Goal: Transaction & Acquisition: Obtain resource

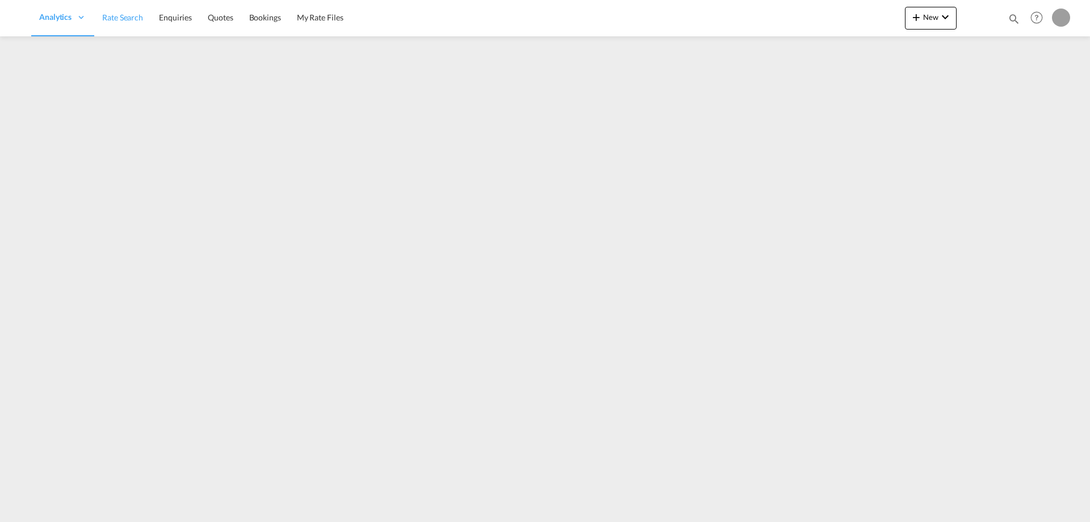
click at [120, 19] on span "Rate Search" at bounding box center [122, 17] width 41 height 10
click at [210, 22] on span "Rate Search" at bounding box center [199, 17] width 41 height 10
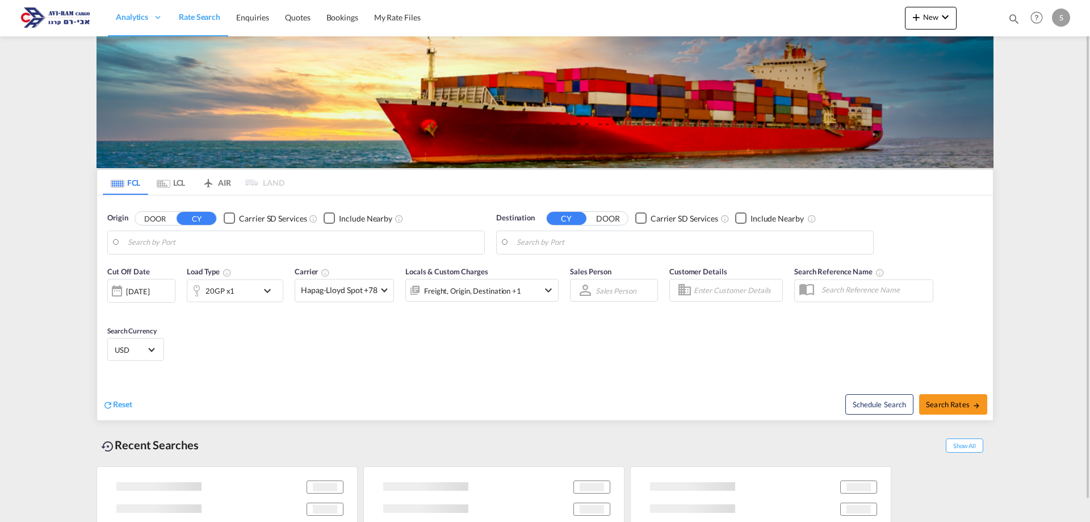
type input "Ambarli, TRAMB"
type input "Ashdod, ILASH"
click at [186, 243] on input "Ambarli, TRAMB" at bounding box center [303, 242] width 351 height 17
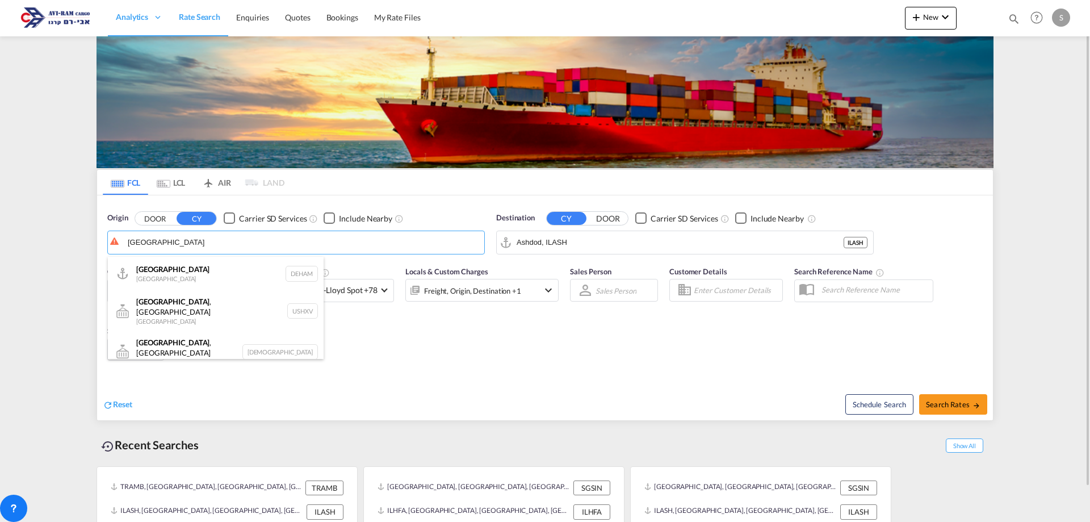
click at [188, 280] on div "[GEOGRAPHIC_DATA] [GEOGRAPHIC_DATA] DEHAM" at bounding box center [216, 274] width 216 height 34
type input "[GEOGRAPHIC_DATA], [GEOGRAPHIC_DATA]"
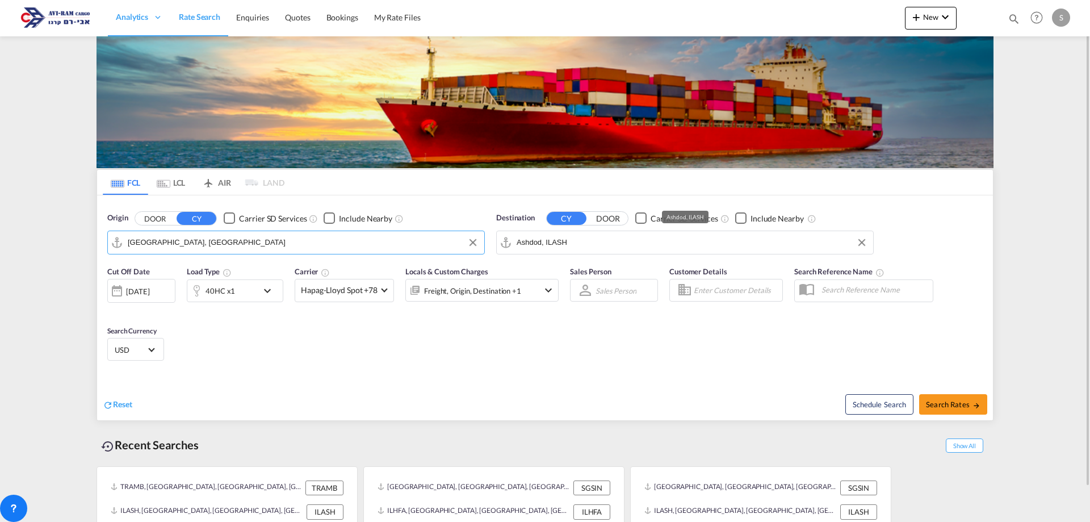
click at [540, 249] on input "Ashdod, ILASH" at bounding box center [691, 242] width 351 height 17
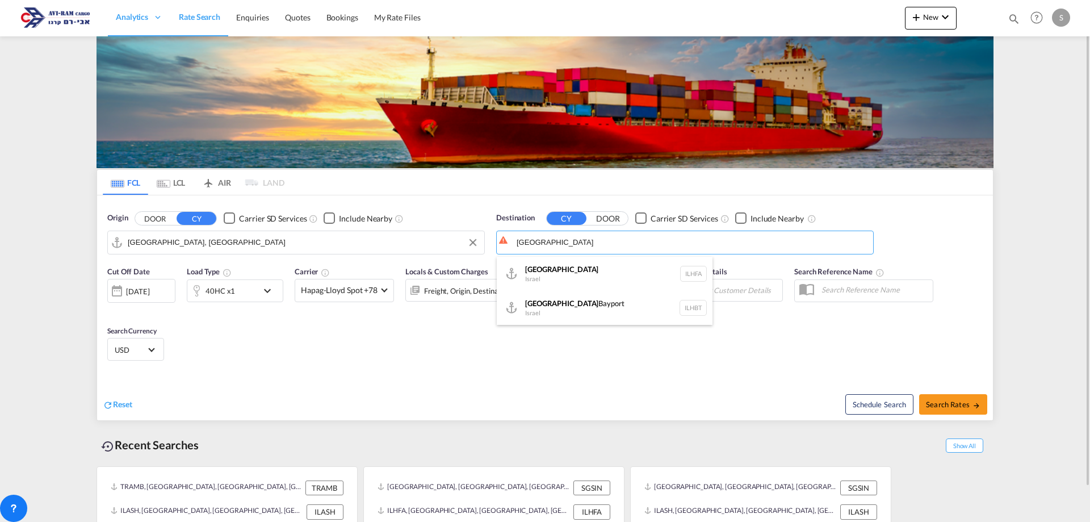
click at [564, 280] on div "Haifa [GEOGRAPHIC_DATA] ILHFA" at bounding box center [605, 274] width 216 height 34
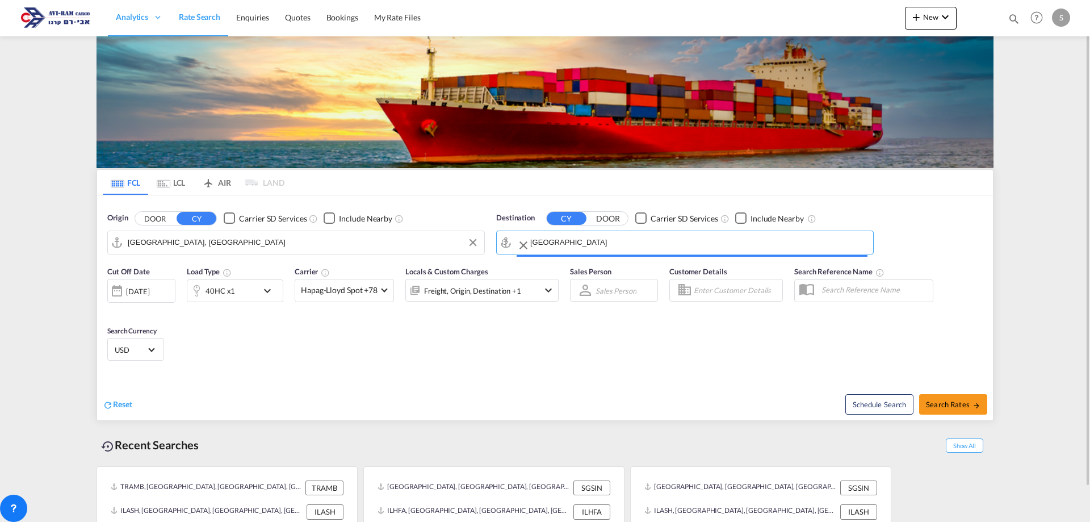
type input "[GEOGRAPHIC_DATA], [GEOGRAPHIC_DATA]"
click at [245, 290] on div "40HC x1" at bounding box center [222, 290] width 70 height 23
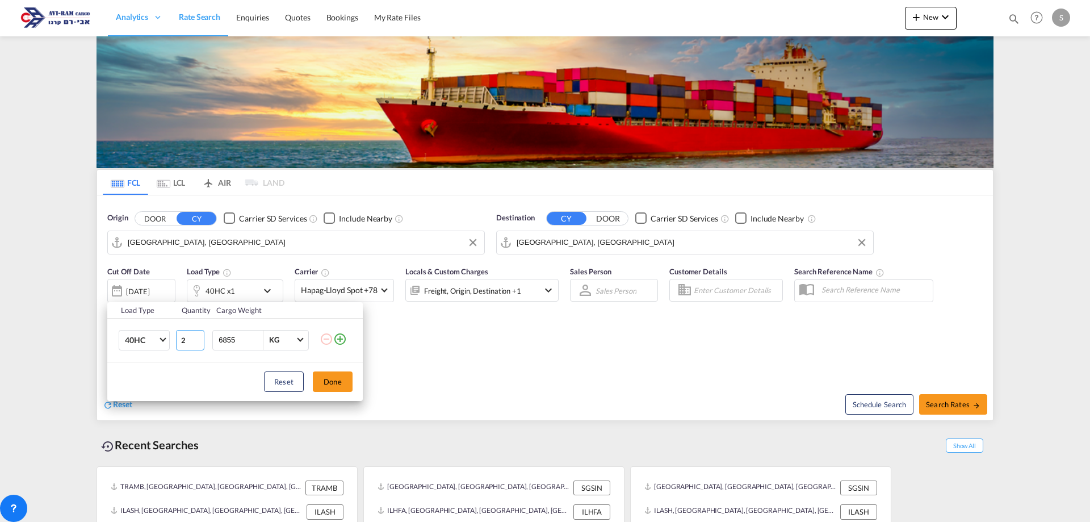
click at [196, 335] on input "2" at bounding box center [190, 340] width 28 height 20
click at [196, 335] on input "3" at bounding box center [190, 340] width 28 height 20
type input "4"
click at [196, 335] on input "4" at bounding box center [190, 340] width 28 height 20
click at [341, 385] on button "Done" at bounding box center [333, 381] width 40 height 20
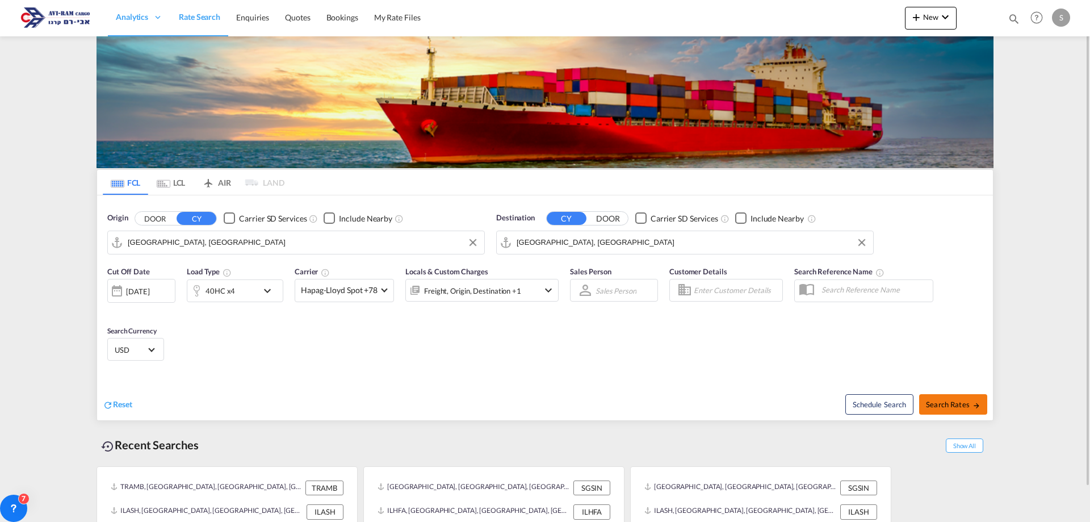
click at [956, 402] on span "Search Rates" at bounding box center [953, 404] width 54 height 9
type input "DEHAM to ILHFA / [DATE]"
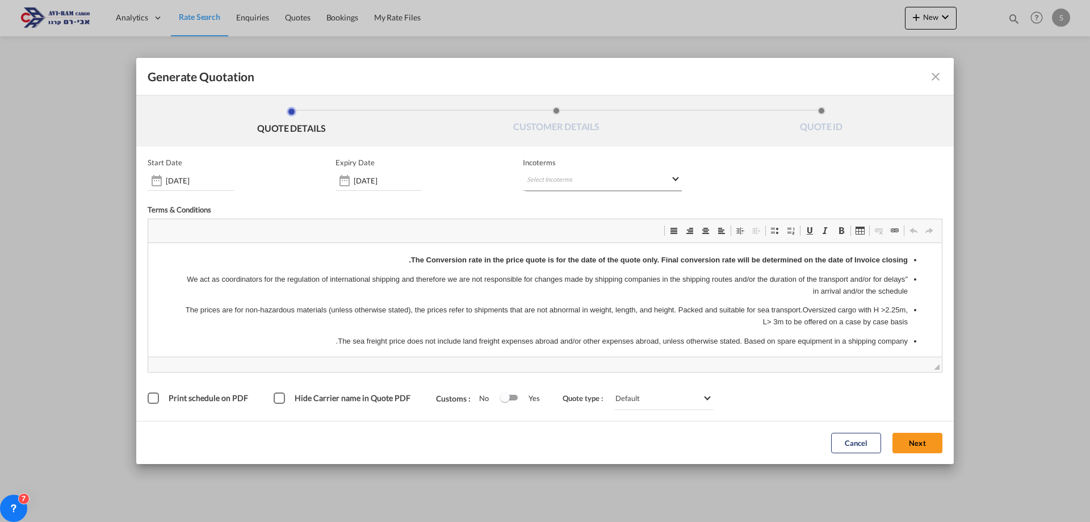
click at [568, 182] on md-select "Select Incoterms" at bounding box center [602, 180] width 159 height 20
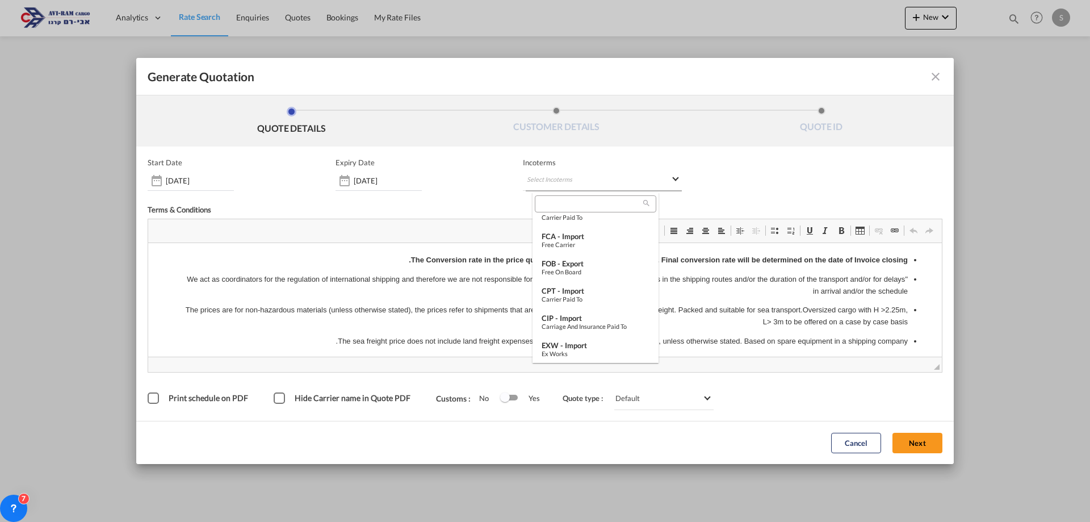
scroll to position [397, 0]
click at [572, 322] on div "Ex Works" at bounding box center [595, 325] width 108 height 7
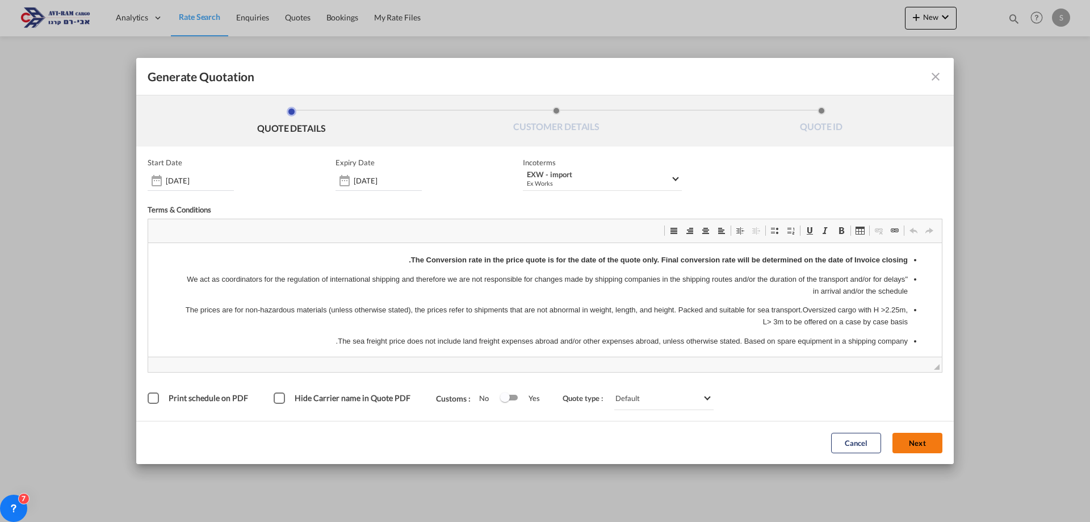
click at [924, 443] on button "Next" at bounding box center [917, 442] width 50 height 20
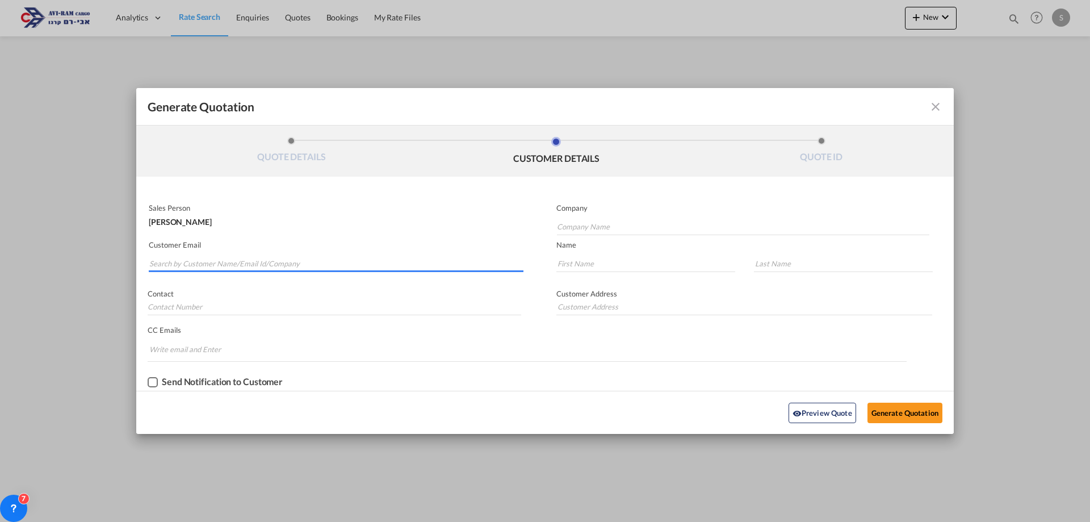
click at [270, 260] on input "Search by Customer Name/Email Id/Company" at bounding box center [336, 263] width 374 height 17
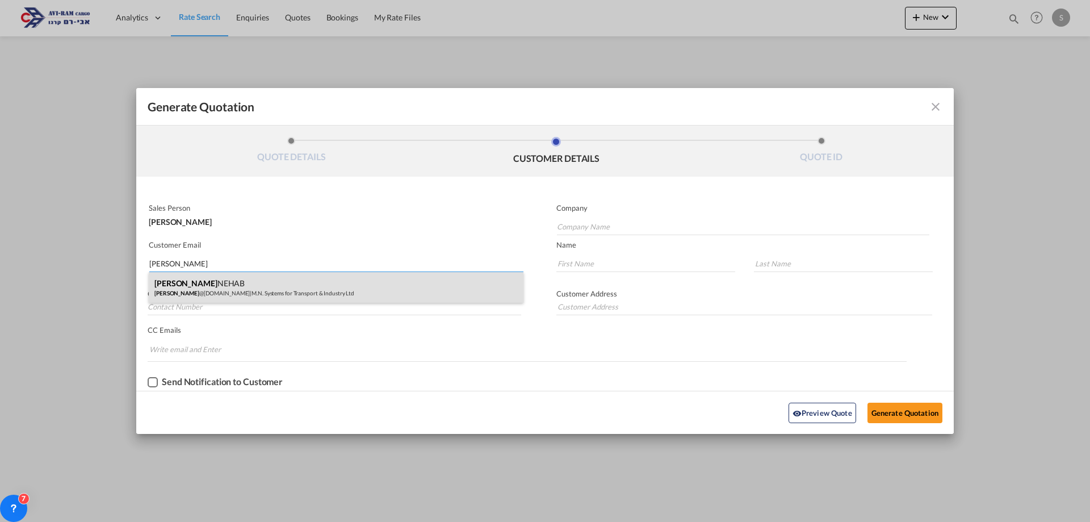
type input "[PERSON_NAME]"
click at [214, 284] on div "[PERSON_NAME] NEHAB [PERSON_NAME] @[DOMAIN_NAME] | M.N. Systems for Transport &…" at bounding box center [336, 287] width 375 height 31
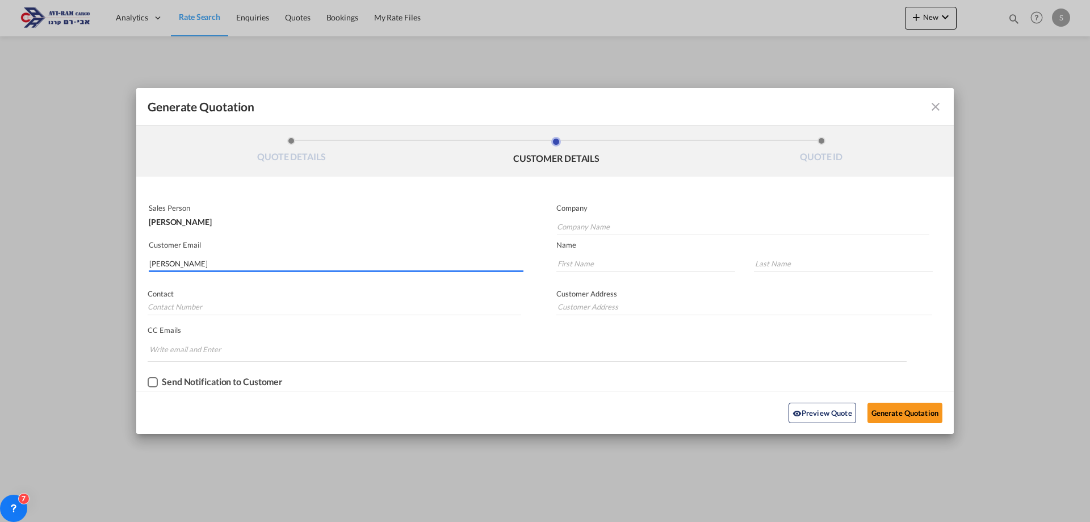
type input "M.N. Systems for Transport & Industry Ltd"
type input "[PERSON_NAME][EMAIL_ADDRESS][DOMAIN_NAME]"
type input "[PERSON_NAME]"
type input "NEHAB"
type input "[PHONE_NUMBER]"
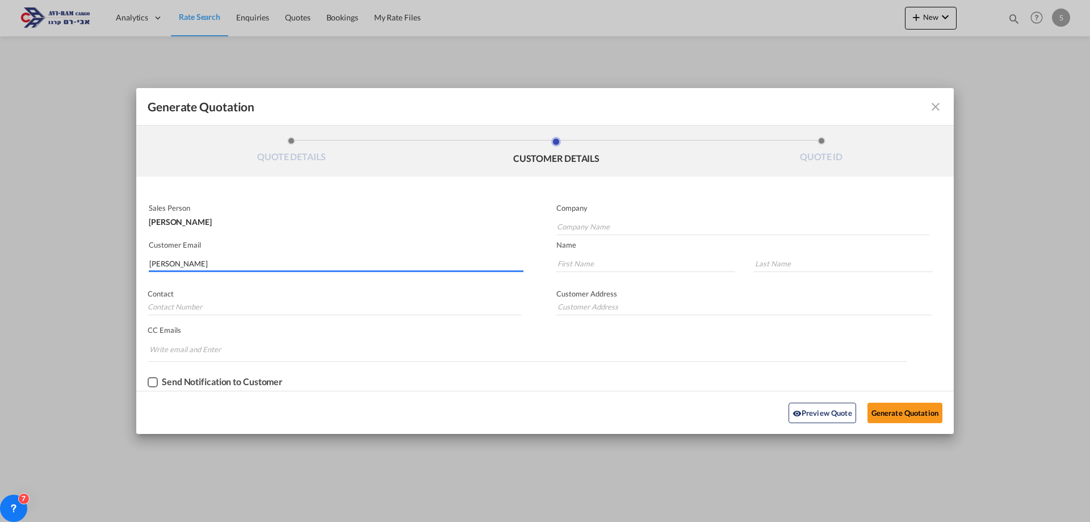
type input "[PERSON_NAME]-[PERSON_NAME][GEOGRAPHIC_DATA]"
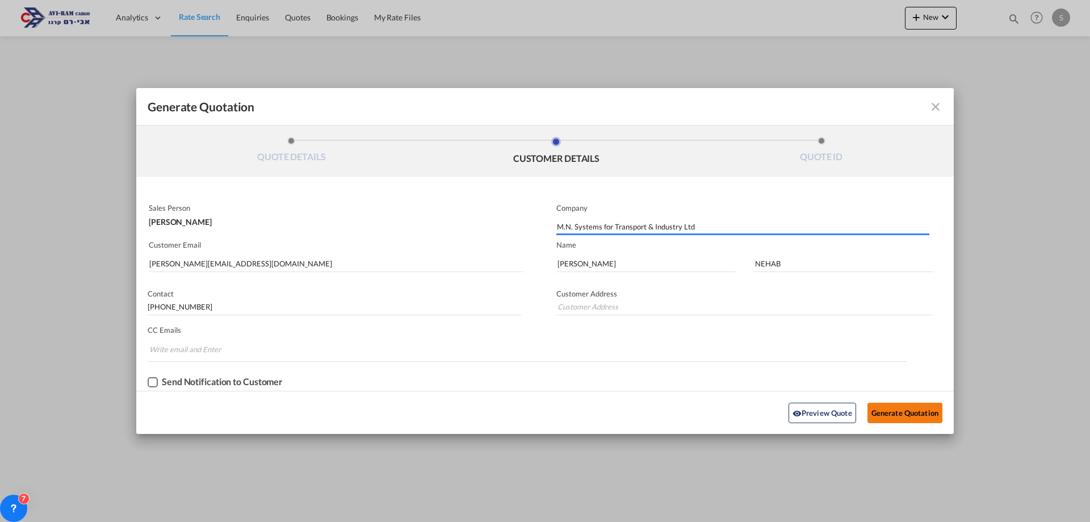
click at [887, 413] on button "Generate Quotation" at bounding box center [904, 412] width 75 height 20
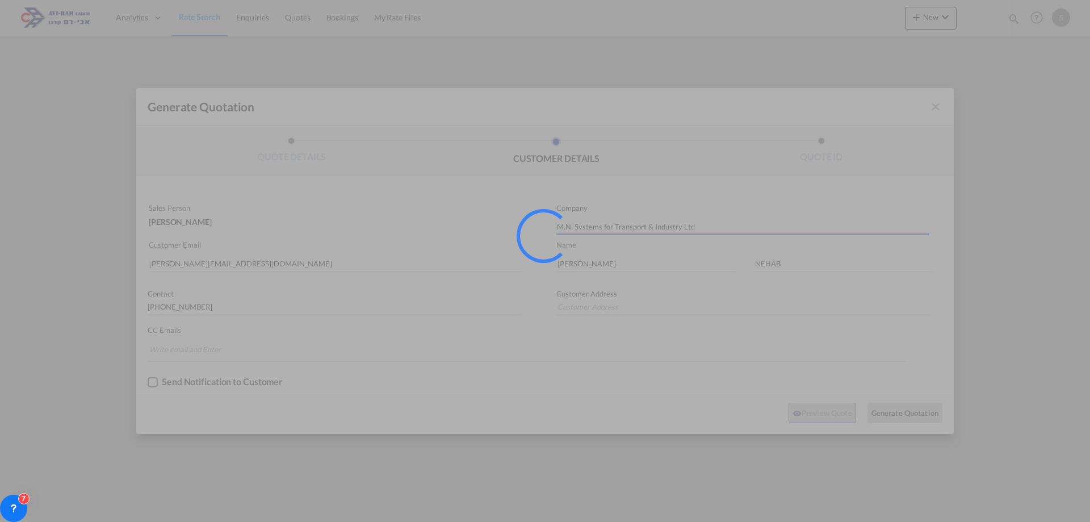
type input "[PERSON_NAME]-[PERSON_NAME][GEOGRAPHIC_DATA]"
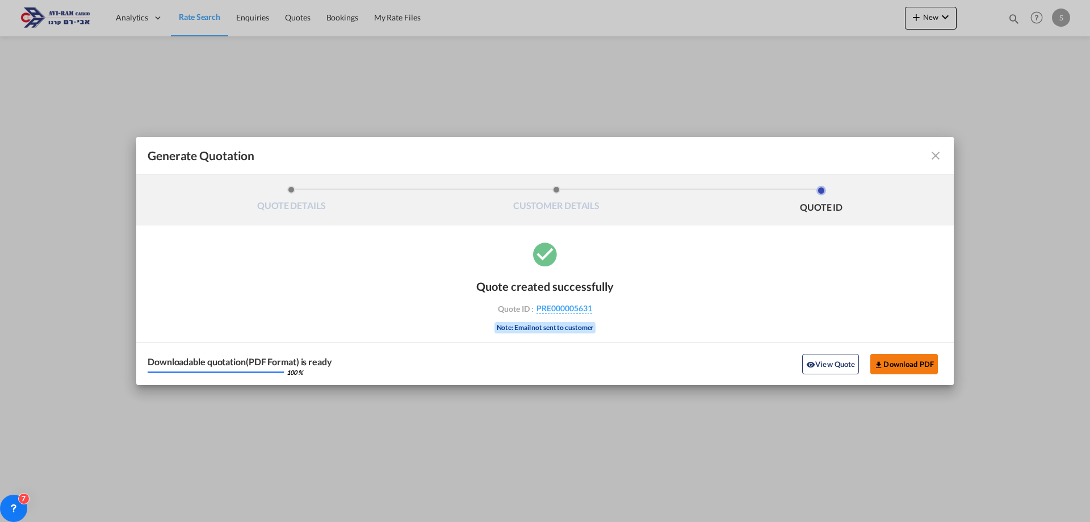
click at [908, 362] on button "Download PDF" at bounding box center [904, 364] width 68 height 20
